Goal: Task Accomplishment & Management: Use online tool/utility

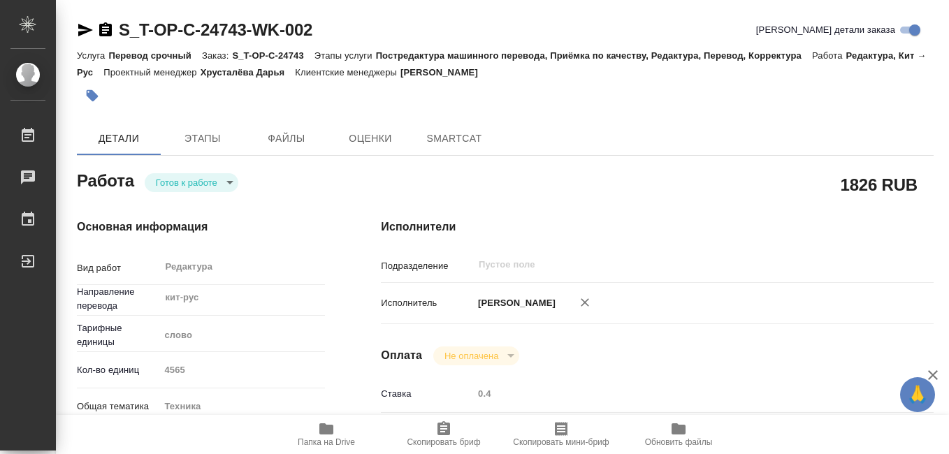
type textarea "x"
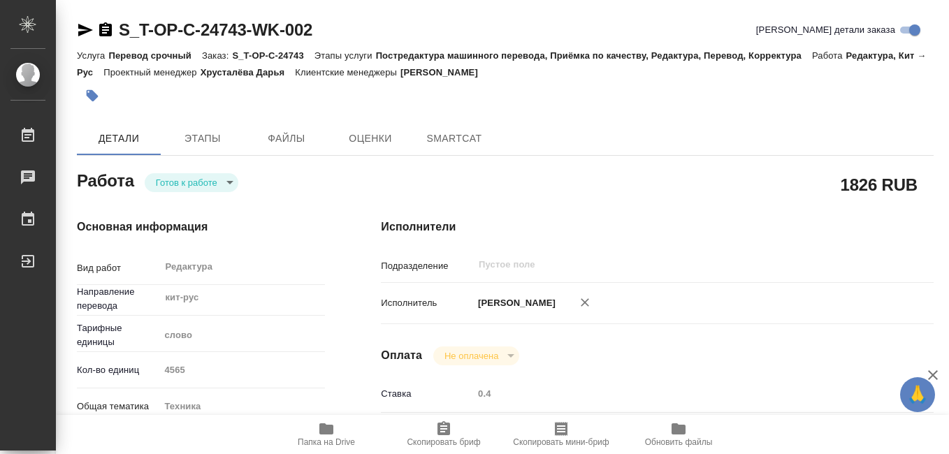
type textarea "x"
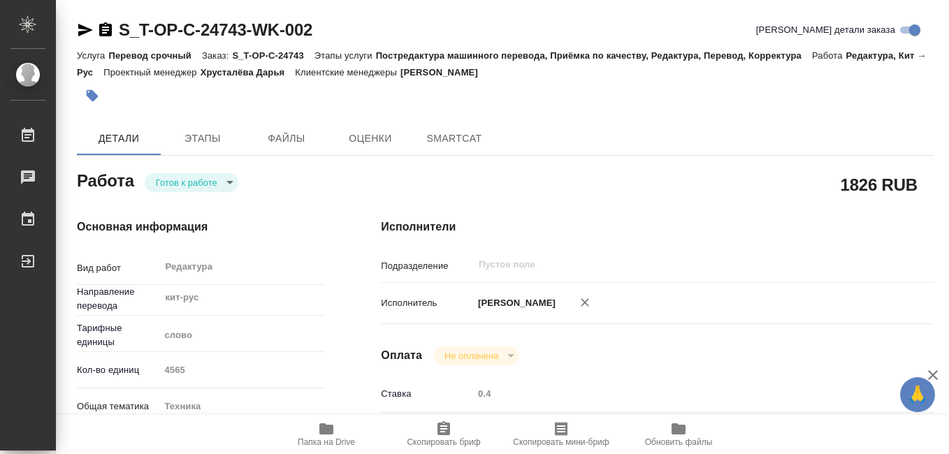
type textarea "x"
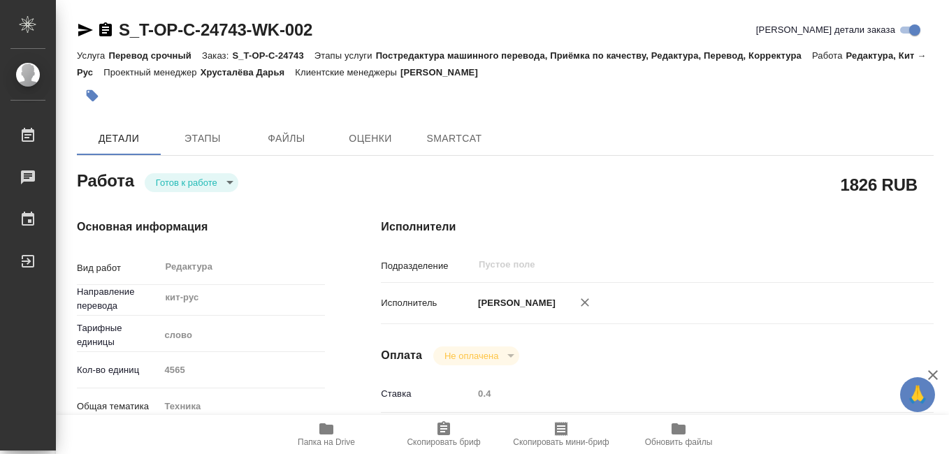
type textarea "x"
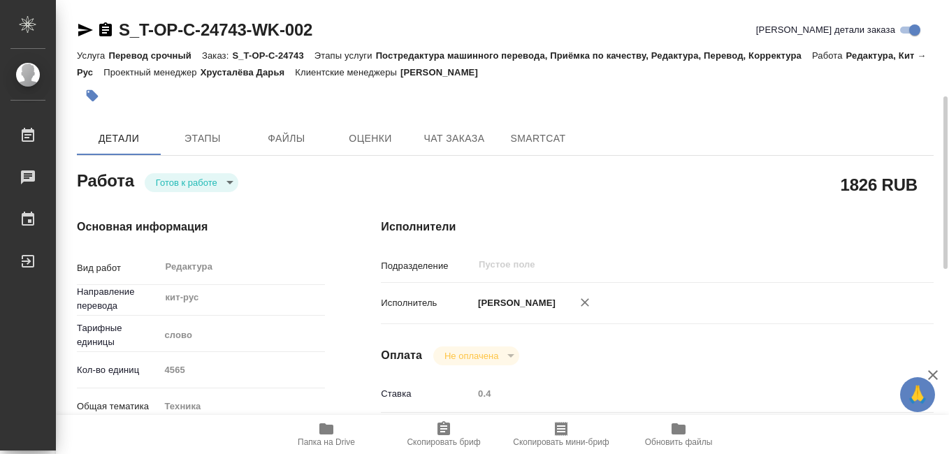
type textarea "x"
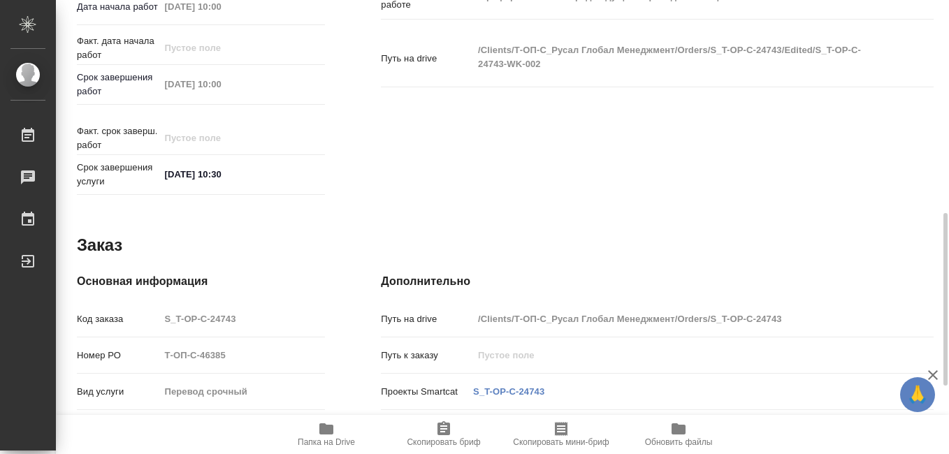
type textarea "x"
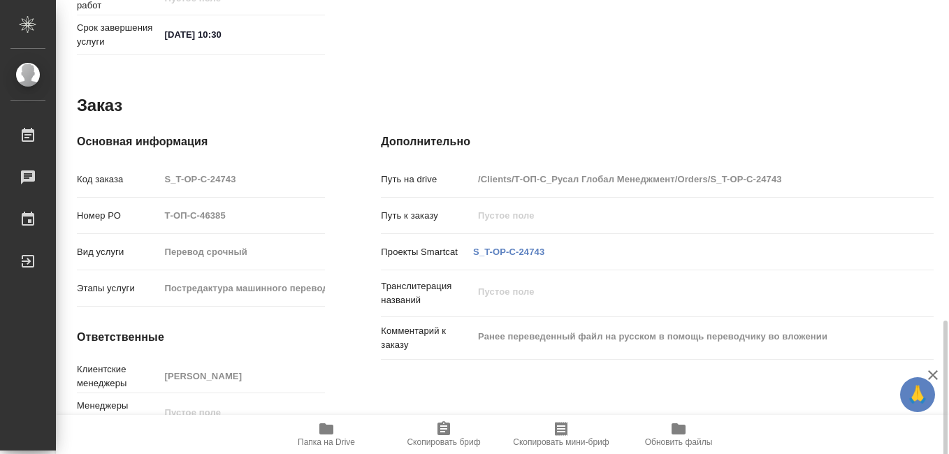
scroll to position [738, 0]
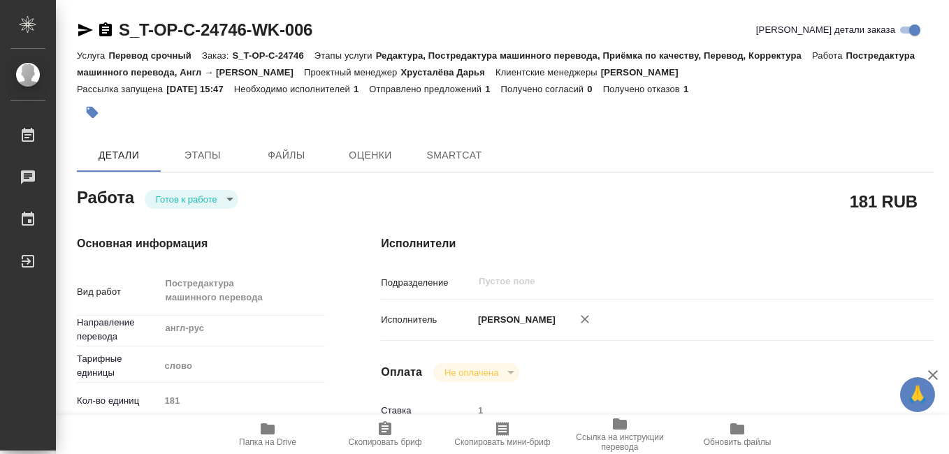
type textarea "x"
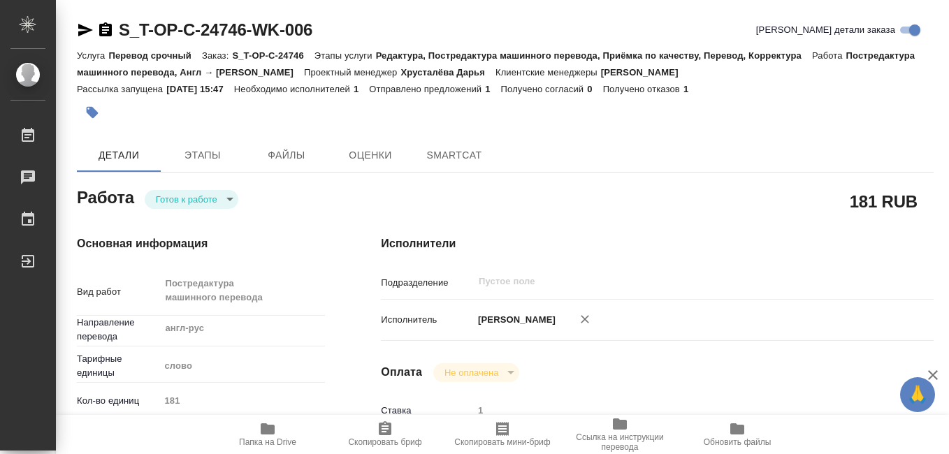
type textarea "x"
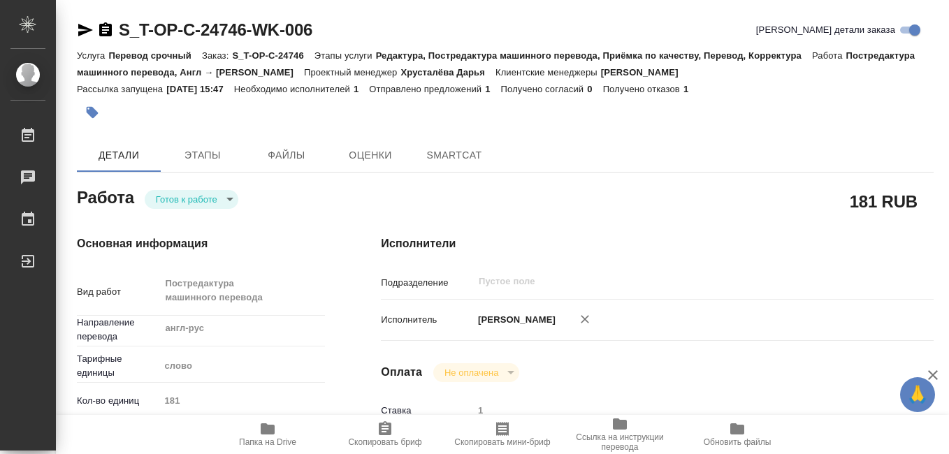
type textarea "x"
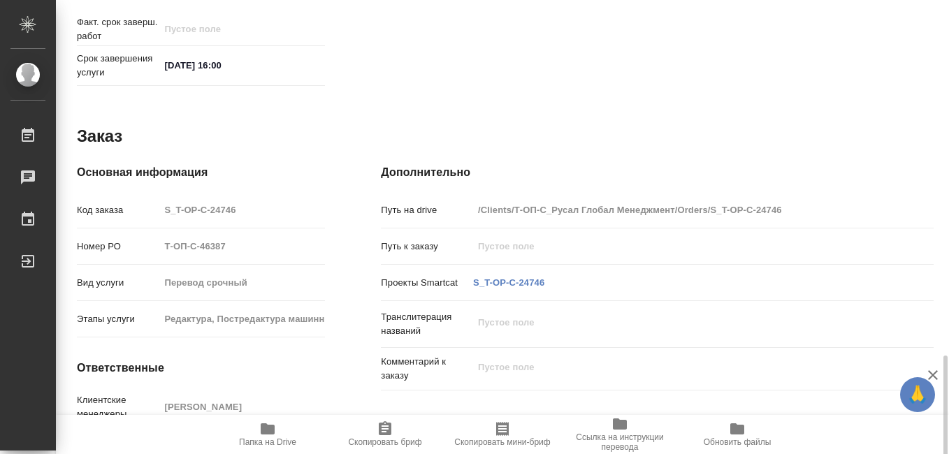
scroll to position [769, 0]
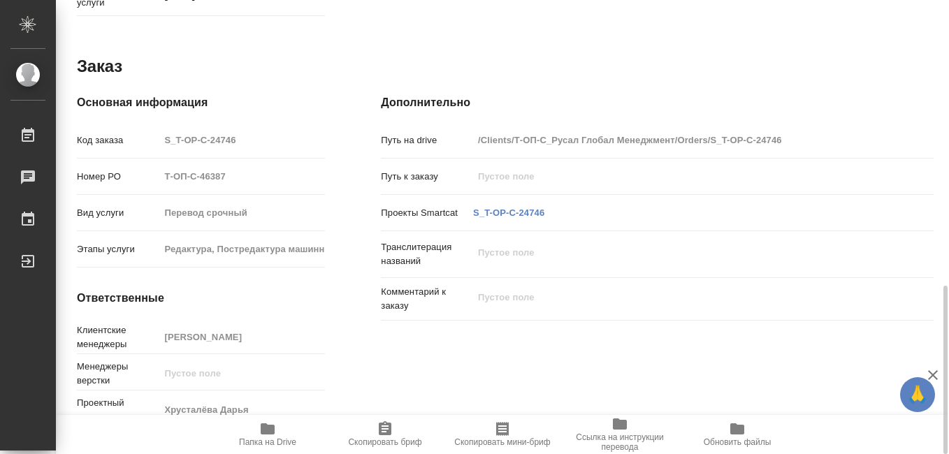
type textarea "x"
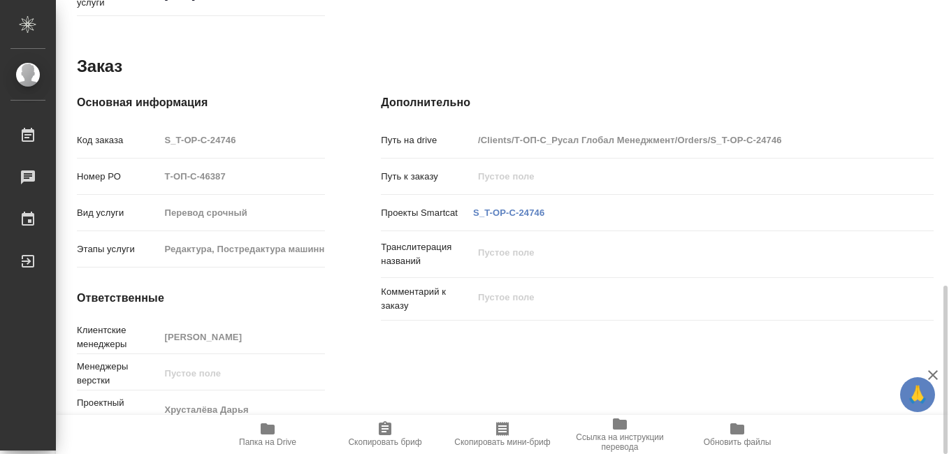
type textarea "x"
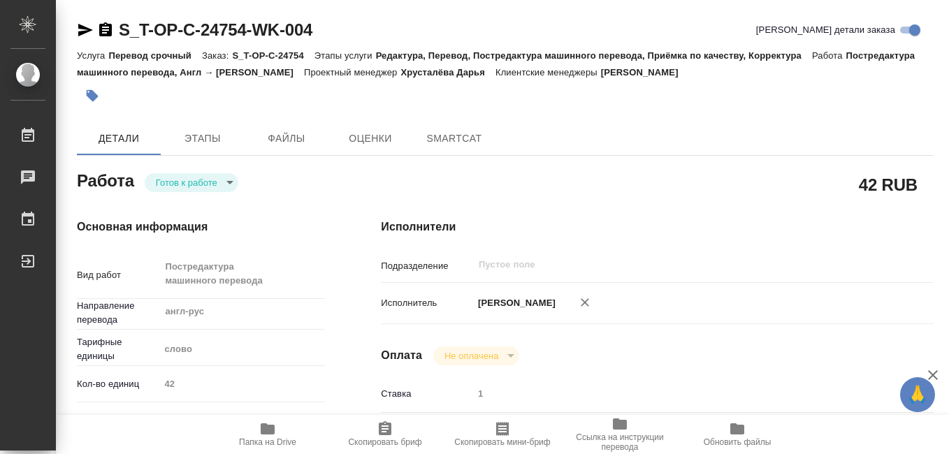
type textarea "x"
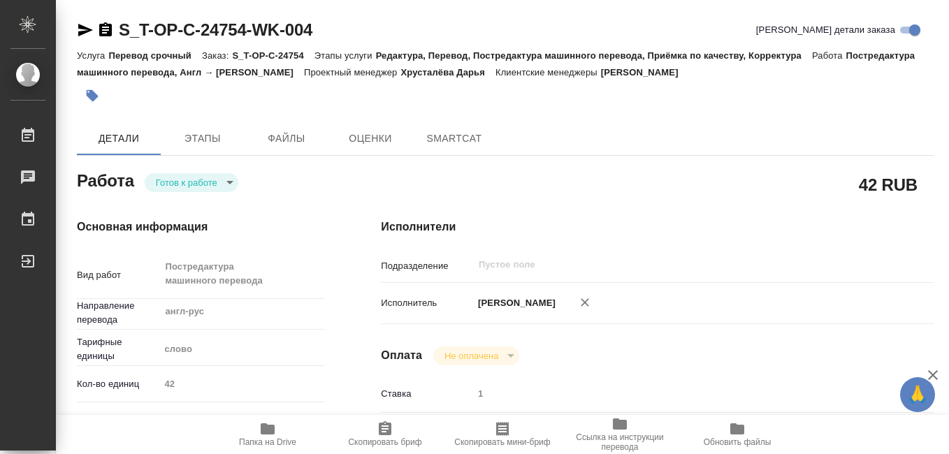
type textarea "x"
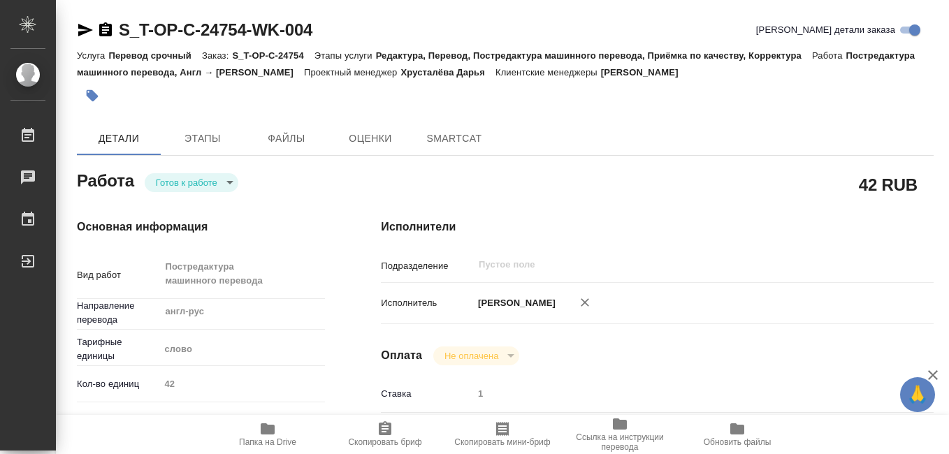
type textarea "x"
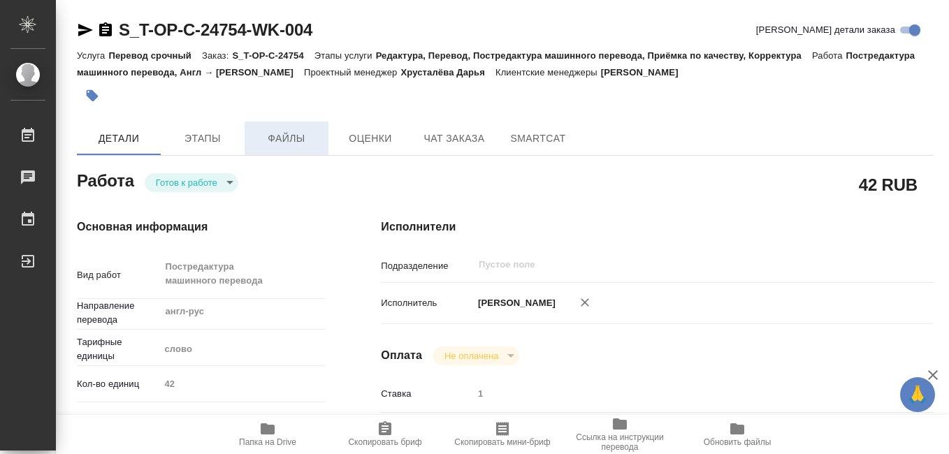
type textarea "x"
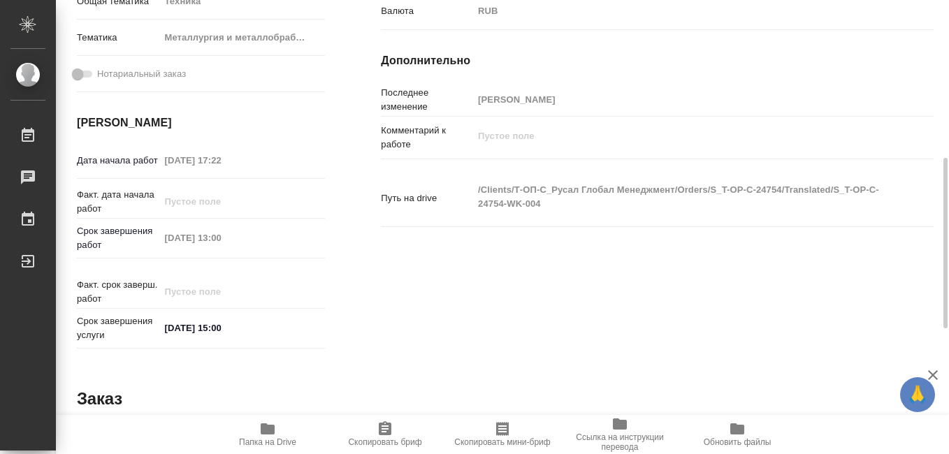
type textarea "x"
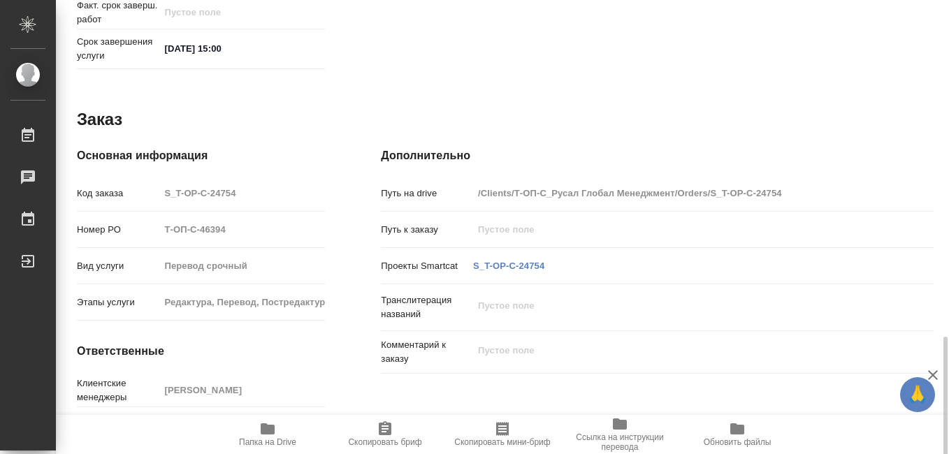
scroll to position [752, 0]
